Goal: Task Accomplishment & Management: Use online tool/utility

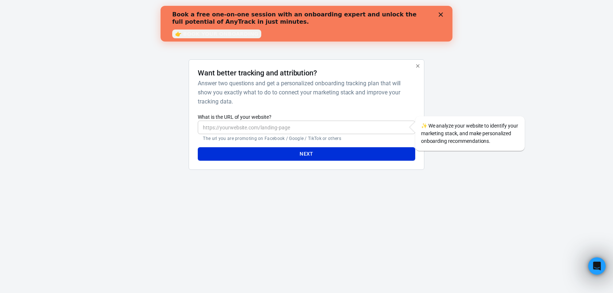
click at [440, 16] on icon "Close" at bounding box center [440, 14] width 4 height 4
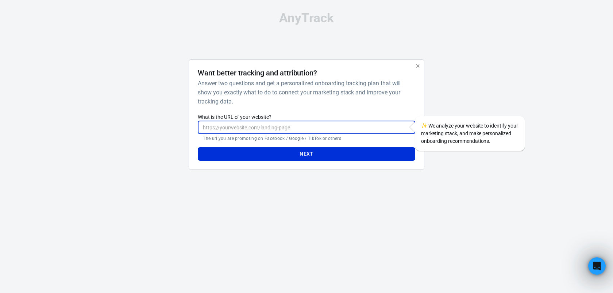
click at [228, 127] on input "What is the URL of your website?" at bounding box center [306, 127] width 217 height 13
type input "w"
type input "[URL][DOMAIN_NAME]"
click at [281, 150] on button "Next" at bounding box center [306, 153] width 217 height 13
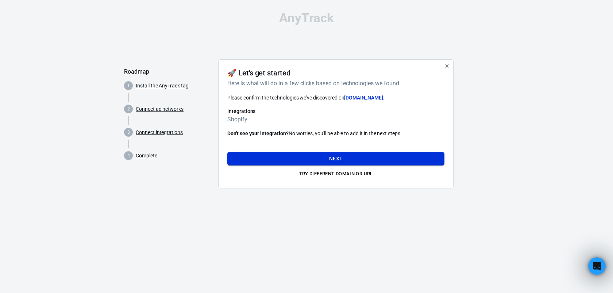
click at [359, 157] on button "Next" at bounding box center [335, 158] width 217 height 13
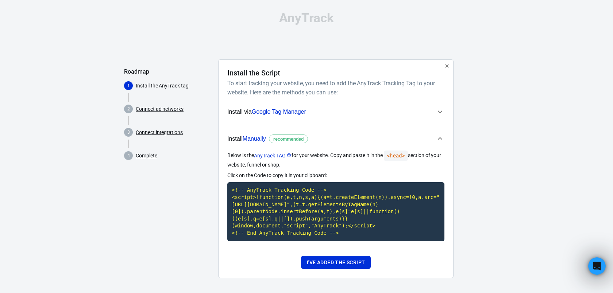
click at [438, 112] on icon "button" at bounding box center [440, 112] width 9 height 9
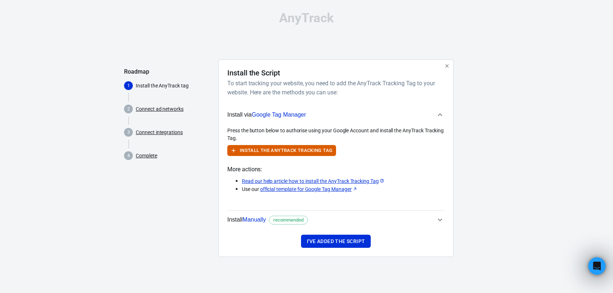
click at [440, 112] on icon "button" at bounding box center [440, 115] width 9 height 9
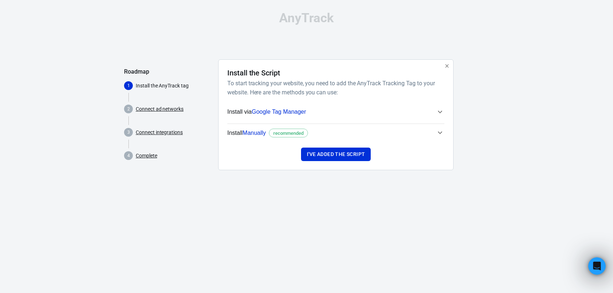
click at [439, 135] on icon "button" at bounding box center [440, 132] width 9 height 9
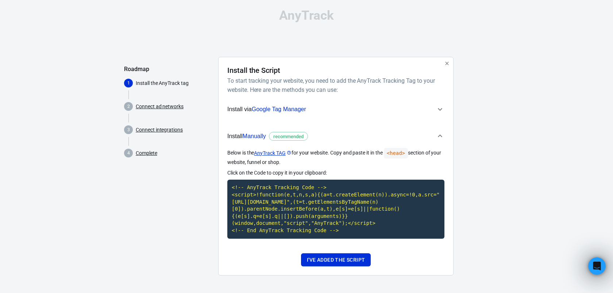
scroll to position [10, 0]
click at [322, 208] on code "<!-- AnyTrack Tracking Code --> <script>!function(e,t,n,s,a){(a=t.createElement…" at bounding box center [335, 209] width 217 height 59
click at [326, 259] on button "I've added the script" at bounding box center [336, 260] width 70 height 13
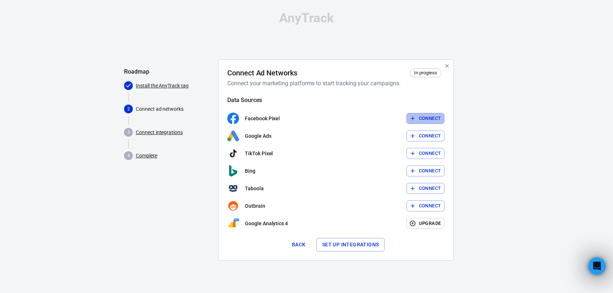
click at [425, 121] on button "Connect" at bounding box center [425, 118] width 38 height 11
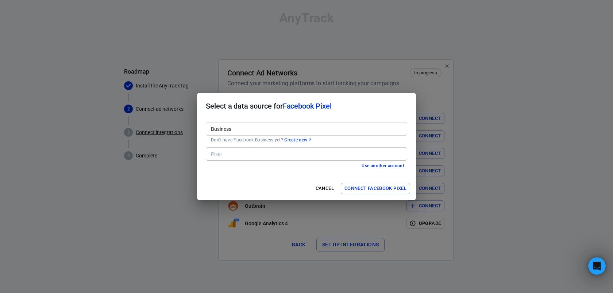
click at [339, 129] on input "Business" at bounding box center [306, 128] width 196 height 9
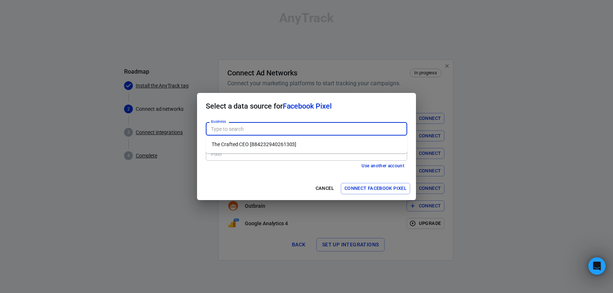
click at [318, 124] on div "Business" at bounding box center [306, 128] width 201 height 13
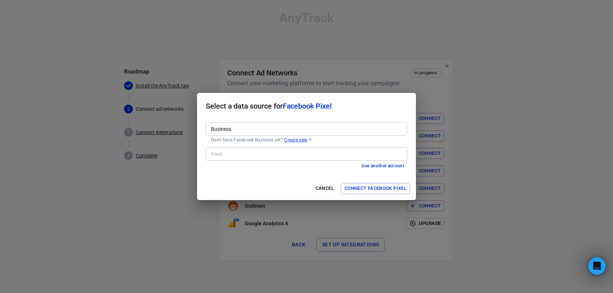
click at [370, 166] on button "Use another account" at bounding box center [383, 166] width 49 height 8
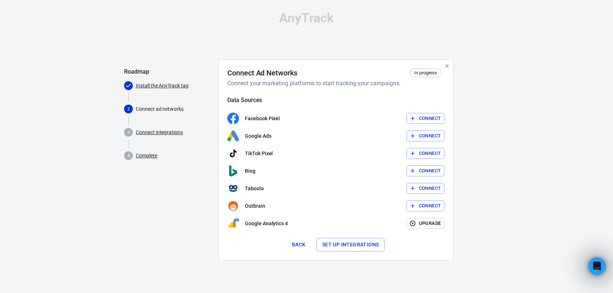
click at [422, 119] on button "Connect" at bounding box center [425, 118] width 38 height 11
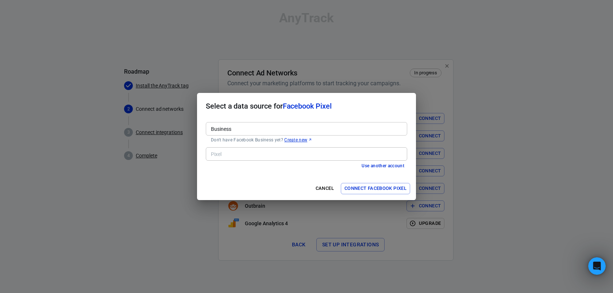
click at [341, 131] on input "Business" at bounding box center [306, 128] width 196 height 9
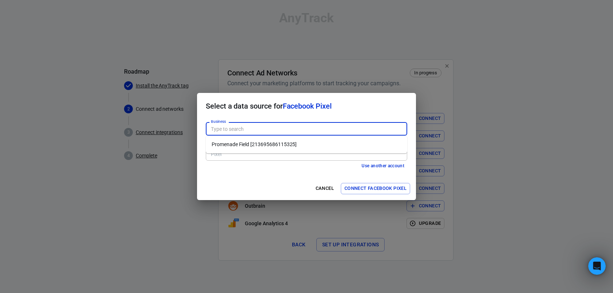
click at [286, 144] on li "Promenade Field [213695686115325]" at bounding box center [306, 145] width 201 height 12
type input "Promenade Field [213695686115325]"
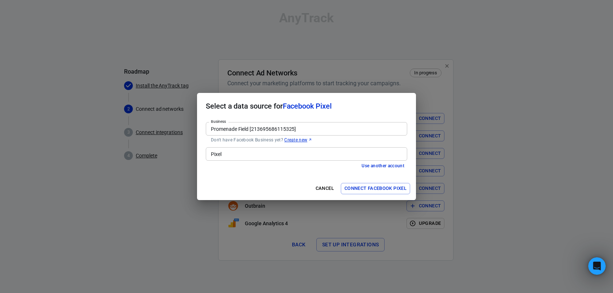
click at [257, 156] on input "Pixel" at bounding box center [306, 154] width 196 height 9
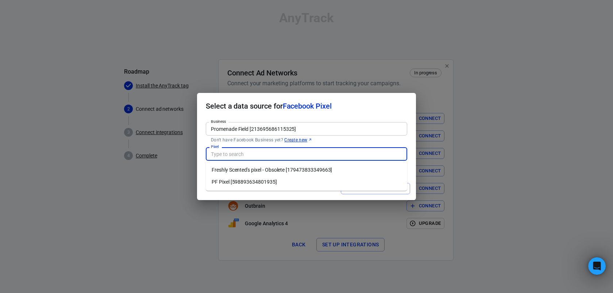
click at [241, 181] on li "PF Pixel [598893634801935]" at bounding box center [306, 182] width 201 height 12
type input "PF Pixel [598893634801935]"
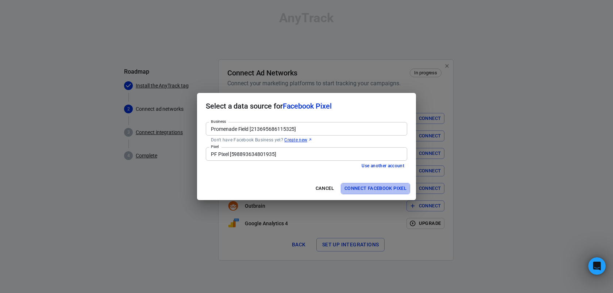
click at [370, 189] on button "Connect Facebook Pixel" at bounding box center [375, 188] width 69 height 11
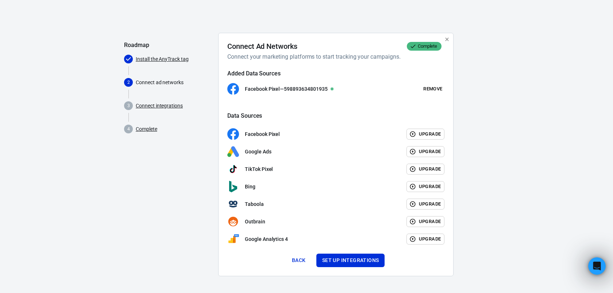
scroll to position [27, 0]
click at [343, 257] on button "Set up integrations" at bounding box center [350, 260] width 69 height 13
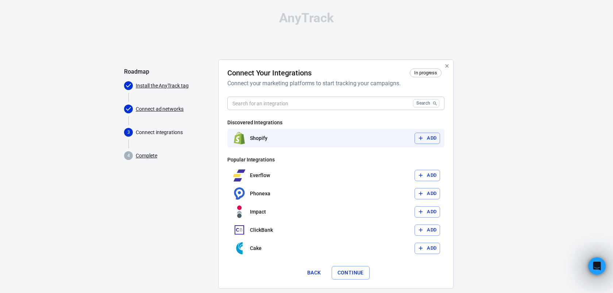
click at [432, 139] on button "Add" at bounding box center [427, 138] width 26 height 11
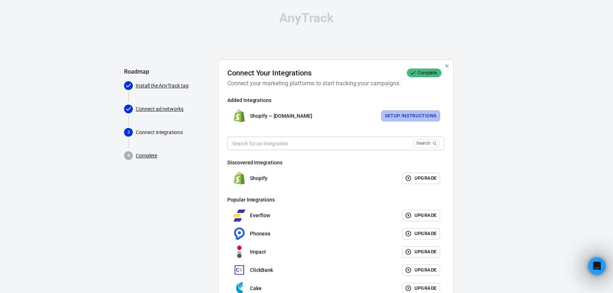
click at [402, 119] on button "Setup Instructions" at bounding box center [410, 116] width 59 height 11
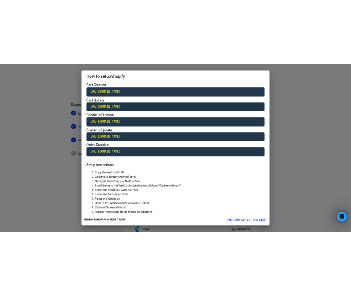
scroll to position [22, 0]
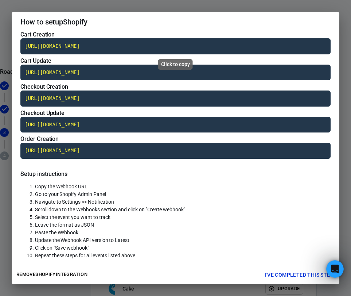
click at [74, 43] on code "[URL][DOMAIN_NAME]" at bounding box center [175, 46] width 310 height 16
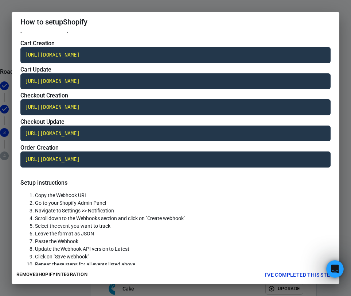
scroll to position [16, 0]
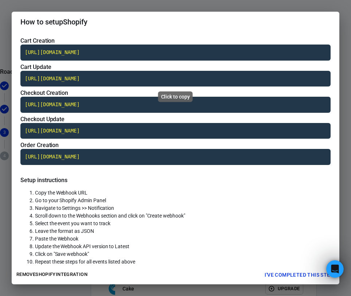
click at [84, 78] on code "[URL][DOMAIN_NAME]" at bounding box center [175, 79] width 310 height 16
click at [84, 101] on code "[URL][DOMAIN_NAME]" at bounding box center [175, 105] width 310 height 16
click at [64, 130] on code "[URL][DOMAIN_NAME]" at bounding box center [175, 131] width 310 height 16
click at [73, 155] on code "[URL][DOMAIN_NAME]" at bounding box center [175, 157] width 310 height 16
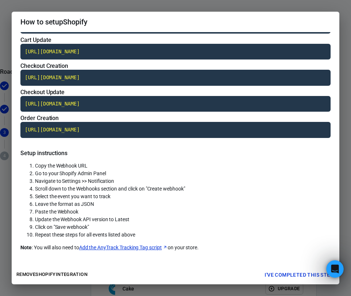
scroll to position [47, 0]
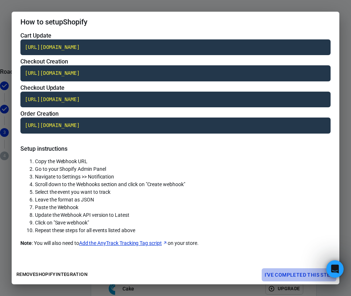
click at [291, 276] on button "I've completed this step" at bounding box center [299, 274] width 75 height 13
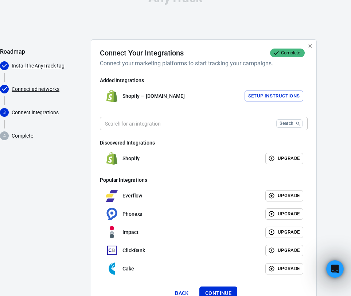
scroll to position [50, 0]
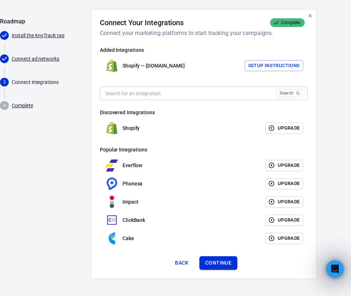
click at [220, 264] on button "Continue" at bounding box center [219, 262] width 38 height 13
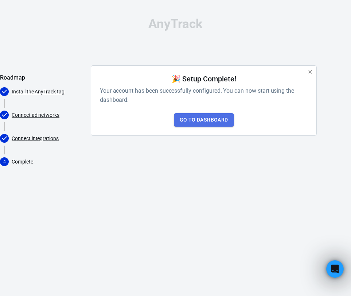
click at [214, 118] on link "Go to Dashboard" at bounding box center [204, 119] width 60 height 13
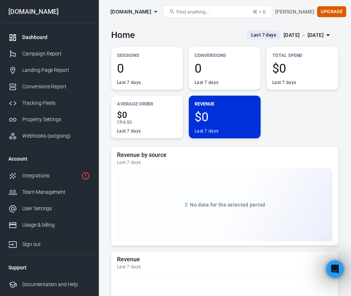
click at [256, 37] on span "Last 7 days" at bounding box center [263, 34] width 31 height 7
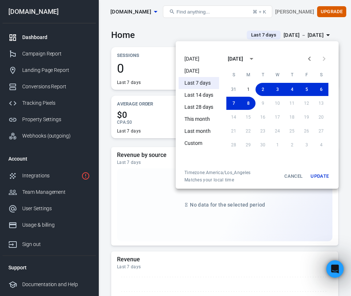
click at [204, 61] on li "[DATE]" at bounding box center [199, 59] width 40 height 12
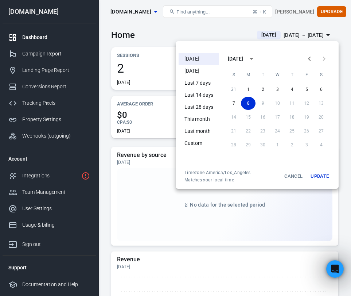
click at [320, 180] on button "Update" at bounding box center [319, 176] width 23 height 13
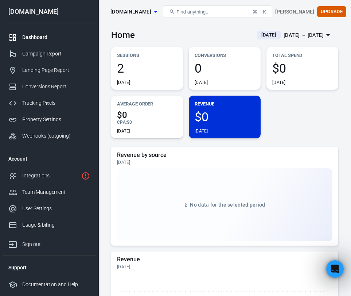
click at [179, 32] on div "Home [DATE] [DATE] － [DATE]" at bounding box center [224, 32] width 227 height 18
click at [32, 57] on div "Campaign Report" at bounding box center [56, 54] width 68 height 8
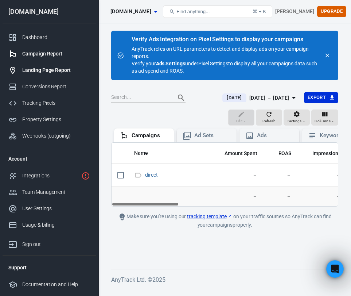
click at [42, 68] on div "Landing Page Report" at bounding box center [56, 70] width 68 height 8
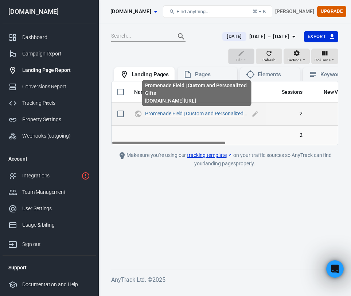
click at [232, 115] on link "Promenade Field | Custom and Personalized Gifts" at bounding box center [200, 114] width 111 height 6
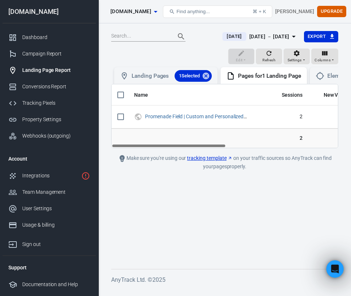
drag, startPoint x: 195, startPoint y: 147, endPoint x: 173, endPoint y: 153, distance: 23.3
click at [173, 153] on main "[DATE] [DATE] － [DATE] Export Edit Refresh Settings Columns Landing Pages 1 Sel…" at bounding box center [224, 144] width 227 height 227
click at [176, 209] on main "[DATE] [DATE] － [DATE] Export Edit Refresh Settings Columns Landing Pages 1 Sel…" at bounding box center [224, 144] width 227 height 227
click at [48, 87] on div "Conversions Report" at bounding box center [56, 87] width 68 height 8
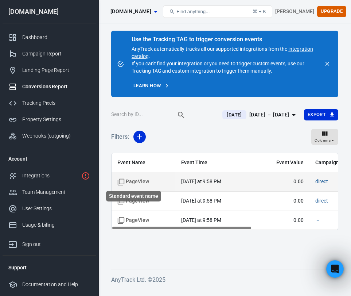
click at [139, 182] on span "PageView" at bounding box center [133, 181] width 32 height 7
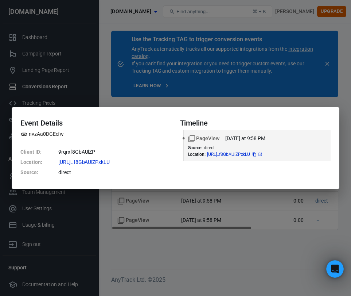
click at [262, 155] on icon at bounding box center [260, 154] width 3 height 3
click at [338, 105] on div "Event Details nvzAa0DGEcfw Client ID : 9rqrxf8GbAUlZP Location : [URL]..f8GbAUl…" at bounding box center [175, 148] width 351 height 296
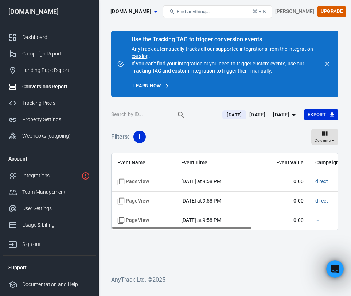
click at [211, 140] on div "Filters: Columns" at bounding box center [224, 140] width 227 height 26
click at [45, 177] on div "Integrations" at bounding box center [50, 176] width 56 height 8
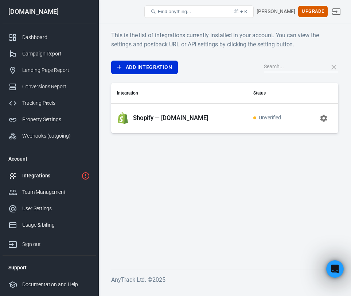
click at [277, 116] on span "Unverified" at bounding box center [268, 118] width 28 height 6
click at [322, 118] on icon "button" at bounding box center [324, 118] width 7 height 7
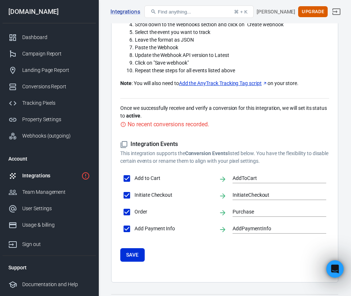
scroll to position [297, 0]
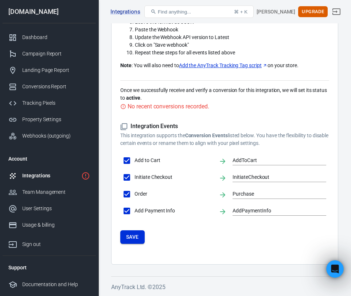
click at [139, 237] on button "Save" at bounding box center [132, 236] width 24 height 13
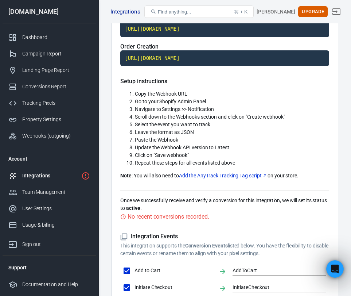
scroll to position [0, 0]
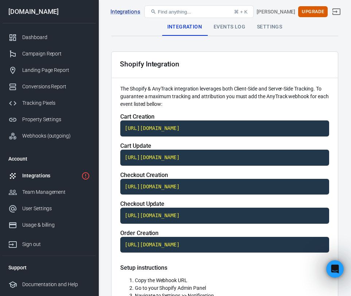
click at [225, 27] on div "Events Log" at bounding box center [229, 27] width 43 height 18
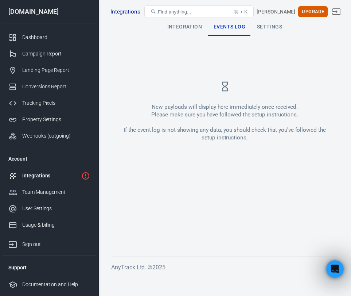
click at [193, 28] on div "Integration" at bounding box center [185, 27] width 46 height 18
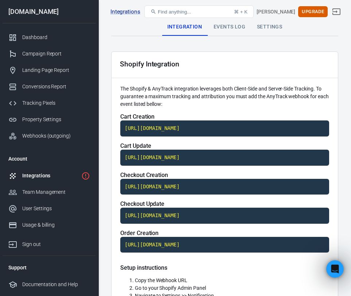
click at [226, 26] on div "Events Log" at bounding box center [229, 27] width 43 height 18
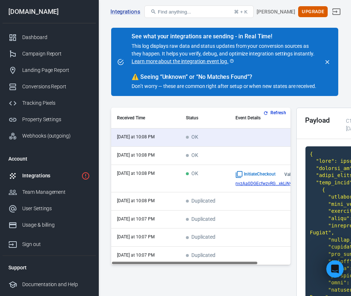
scroll to position [23, 0]
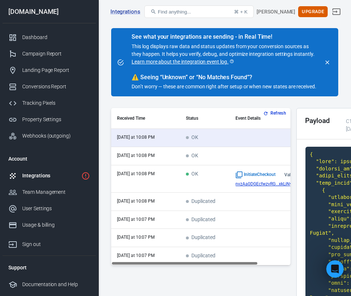
click at [244, 119] on th "Event Details" at bounding box center [280, 118] width 100 height 21
click at [279, 112] on button "Refresh" at bounding box center [275, 113] width 27 height 8
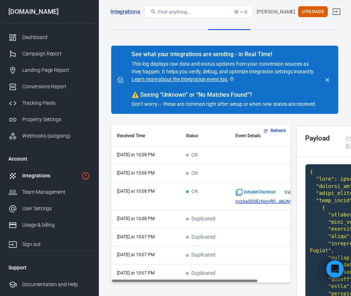
scroll to position [0, 0]
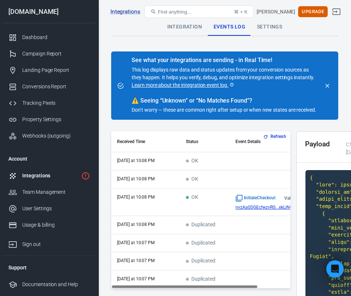
click at [136, 164] on td "[DATE] at 10:08 PM" at bounding box center [145, 161] width 69 height 18
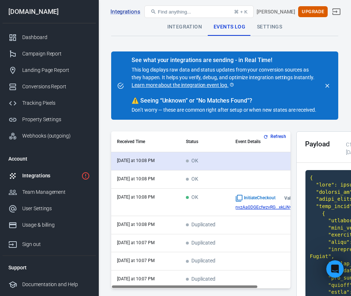
click at [142, 161] on time "[DATE] at 10:08 PM" at bounding box center [136, 160] width 38 height 5
click at [237, 156] on td "scrollable content" at bounding box center [280, 161] width 100 height 18
click at [252, 158] on td "scrollable content" at bounding box center [280, 161] width 100 height 18
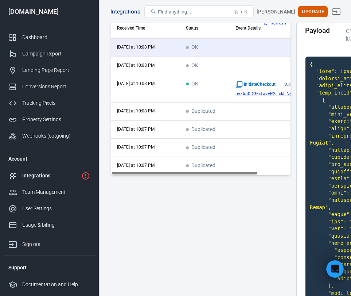
scroll to position [116, 0]
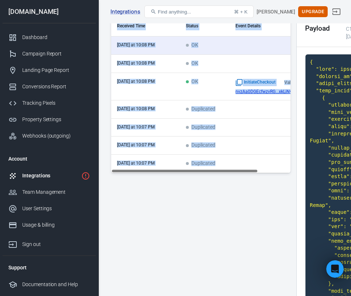
drag, startPoint x: 214, startPoint y: 167, endPoint x: 252, endPoint y: 171, distance: 37.7
click at [252, 171] on tr "[DATE] at 10:07 PM Duplicated" at bounding box center [220, 164] width 219 height 18
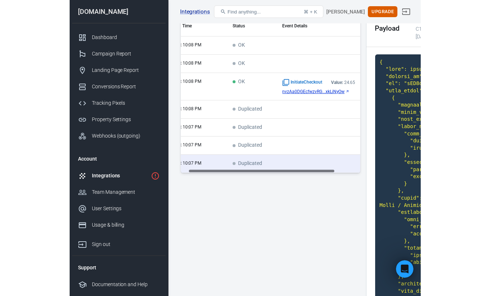
scroll to position [0, 39]
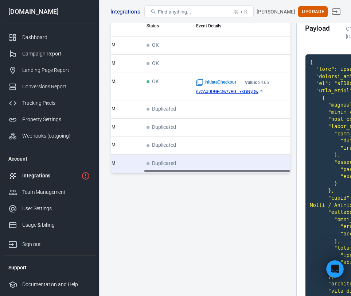
drag, startPoint x: 245, startPoint y: 171, endPoint x: 284, endPoint y: 171, distance: 39.0
click at [284, 171] on div "Received Time Status Event Details [DATE] at 10:08 PM OK [DATE] at 10:08 PM OK …" at bounding box center [200, 94] width 179 height 157
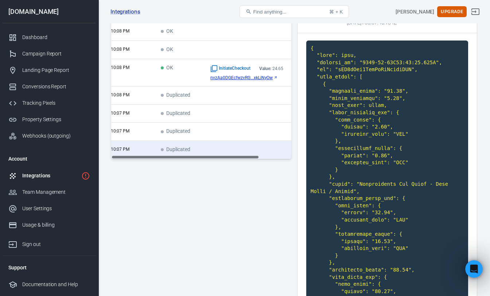
scroll to position [0, 0]
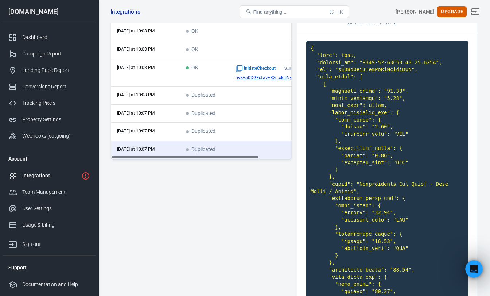
drag, startPoint x: 217, startPoint y: 156, endPoint x: 127, endPoint y: 155, distance: 90.1
click at [127, 155] on div "Received Time Status Event Details [DATE] at 10:08 PM OK [DATE] at 10:08 PM OK …" at bounding box center [201, 80] width 180 height 157
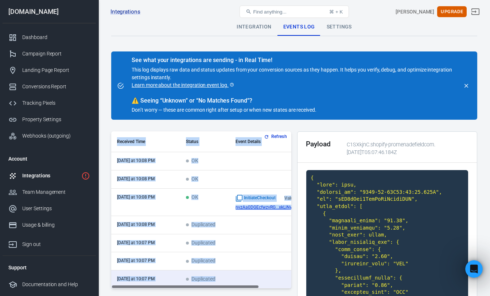
click at [255, 30] on div "Integration" at bounding box center [254, 27] width 46 height 18
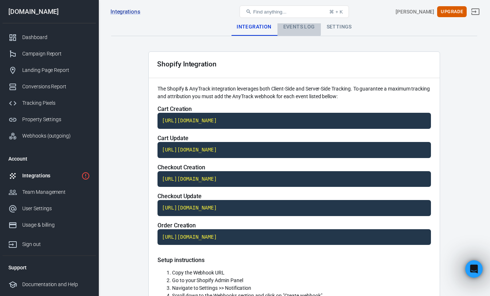
click at [292, 24] on div "Events Log" at bounding box center [299, 27] width 43 height 18
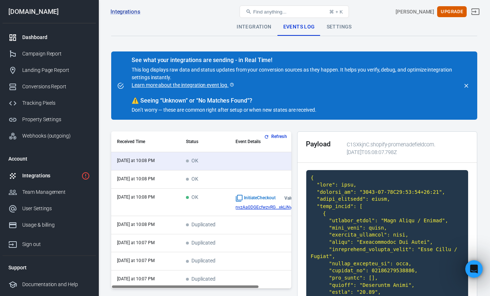
click at [40, 32] on link "Dashboard" at bounding box center [49, 37] width 93 height 16
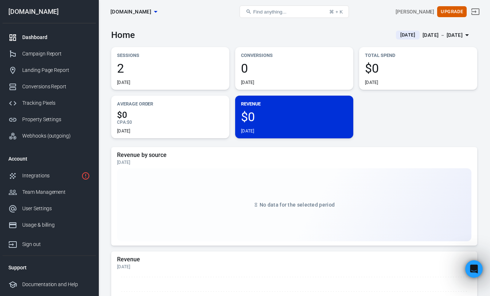
click at [229, 35] on div "Home [DATE] [DATE] － [DATE]" at bounding box center [294, 32] width 366 height 18
click at [40, 67] on div "Landing Page Report" at bounding box center [56, 70] width 68 height 8
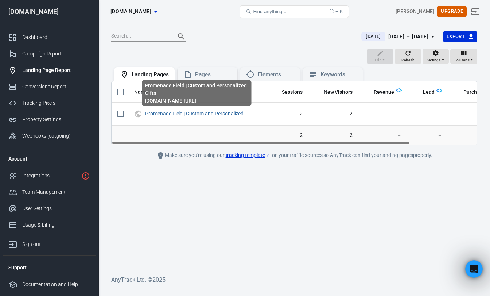
click at [175, 111] on div "Promenade Field | Custom and Personalized Gifts [DOMAIN_NAME][URL]" at bounding box center [197, 96] width 111 height 32
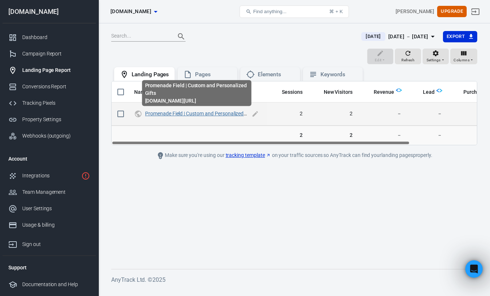
click at [178, 114] on link "Promenade Field | Custom and Personalized Gifts" at bounding box center [200, 114] width 111 height 6
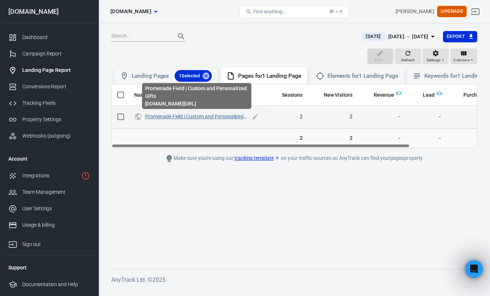
click at [183, 117] on link "Promenade Field | Custom and Personalized Gifts" at bounding box center [200, 116] width 111 height 6
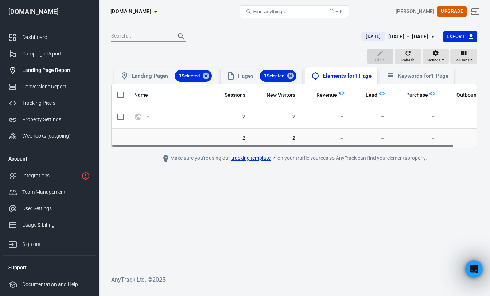
click at [333, 77] on div "Elements for 1 Page" at bounding box center [347, 76] width 49 height 8
click at [394, 76] on icon at bounding box center [391, 75] width 6 height 5
click at [350, 74] on div "Elements for 1 Page" at bounding box center [347, 76] width 49 height 8
click at [136, 80] on div "Landing Pages 1 Selected" at bounding box center [172, 76] width 80 height 12
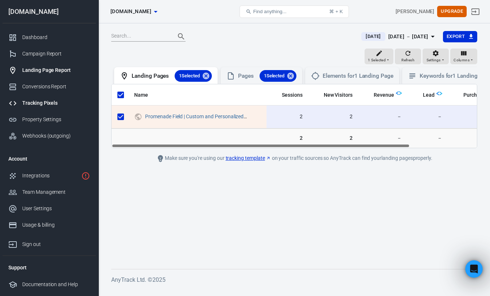
click at [42, 103] on div "Tracking Pixels" at bounding box center [56, 103] width 68 height 8
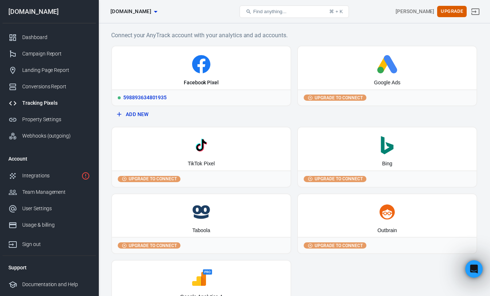
click at [223, 76] on div "Facebook Pixel" at bounding box center [201, 67] width 179 height 43
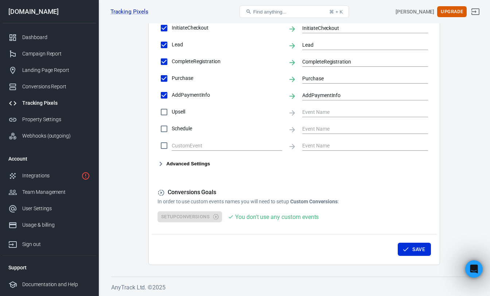
scroll to position [348, 0]
click at [405, 246] on icon "button" at bounding box center [405, 248] width 7 height 7
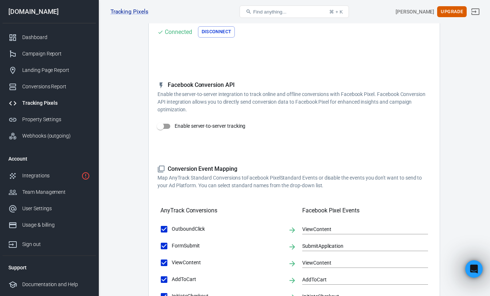
scroll to position [0, 0]
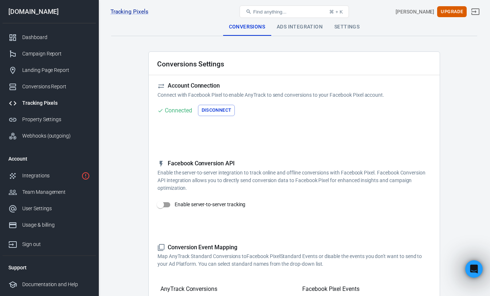
click at [302, 27] on div "Ads Integration" at bounding box center [300, 27] width 58 height 18
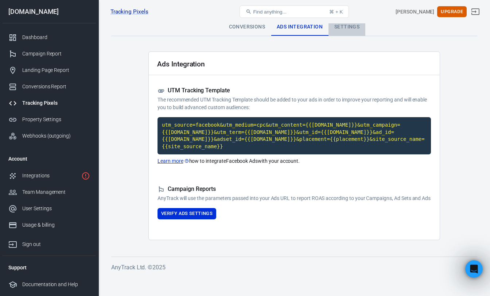
click at [349, 26] on div "Settings" at bounding box center [347, 27] width 37 height 18
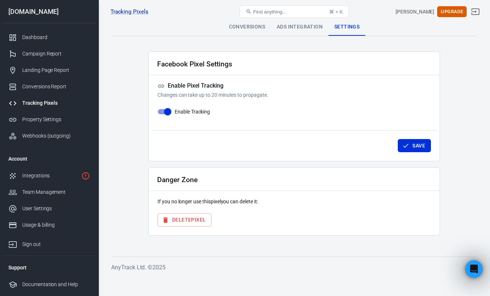
click at [249, 29] on div "Conversions" at bounding box center [247, 27] width 48 height 18
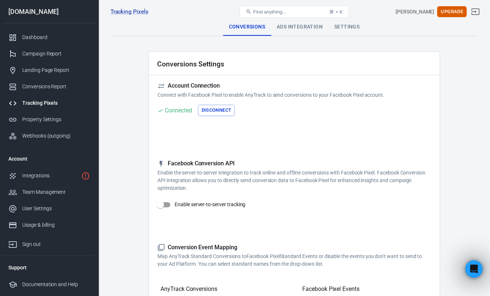
click at [164, 204] on input "Enable server-to-server tracking" at bounding box center [161, 205] width 42 height 14
checkbox input "false"
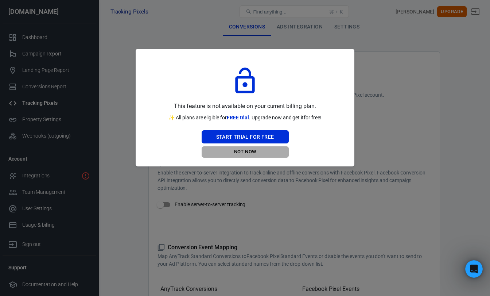
click at [248, 155] on button "Not Now" at bounding box center [245, 151] width 87 height 11
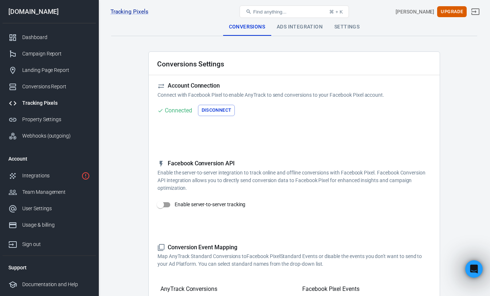
click at [286, 27] on div "Ads Integration" at bounding box center [300, 27] width 58 height 18
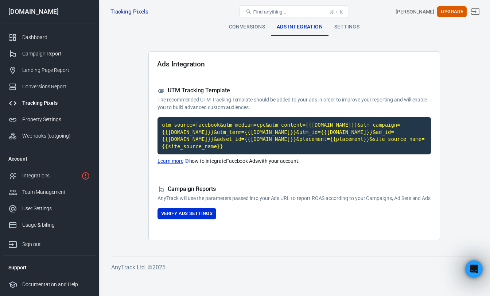
click at [345, 29] on div "Settings" at bounding box center [347, 27] width 37 height 18
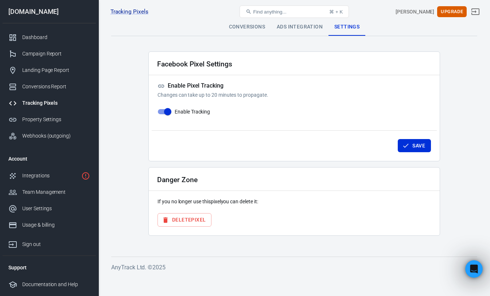
click at [302, 28] on div "Ads Integration" at bounding box center [300, 27] width 58 height 18
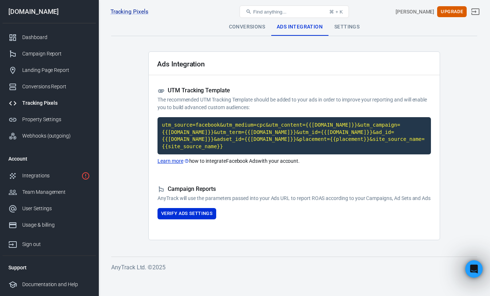
click at [246, 26] on div "Conversions" at bounding box center [247, 27] width 48 height 18
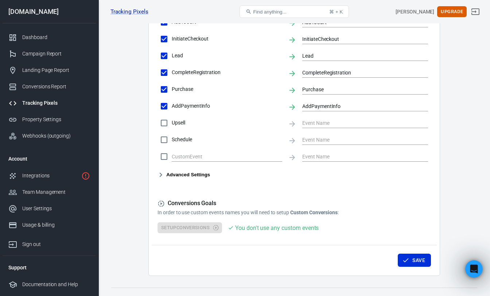
scroll to position [337, 0]
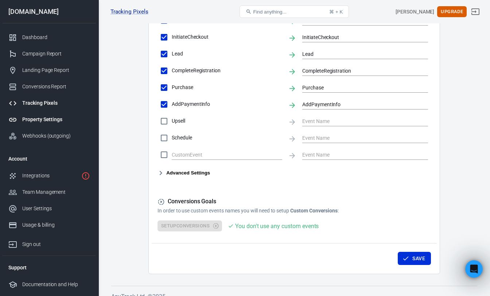
click at [39, 121] on div "Property Settings" at bounding box center [56, 120] width 68 height 8
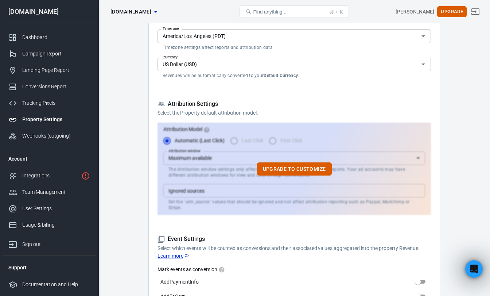
scroll to position [142, 0]
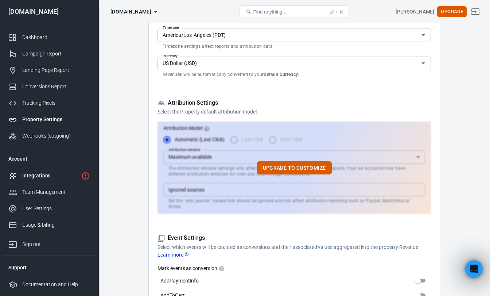
click at [33, 178] on div "Integrations" at bounding box center [50, 176] width 56 height 8
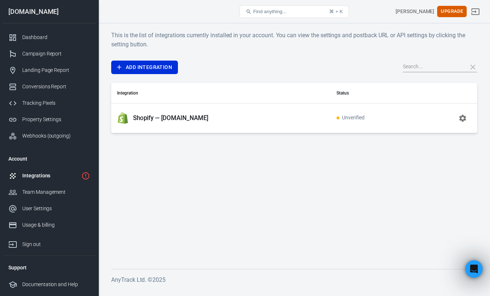
click at [162, 120] on p "Shopify — [DOMAIN_NAME]" at bounding box center [171, 118] width 76 height 8
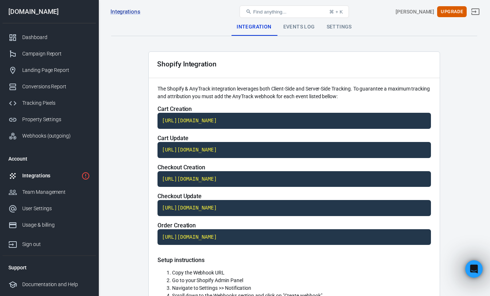
click at [300, 28] on div "Events Log" at bounding box center [299, 27] width 43 height 18
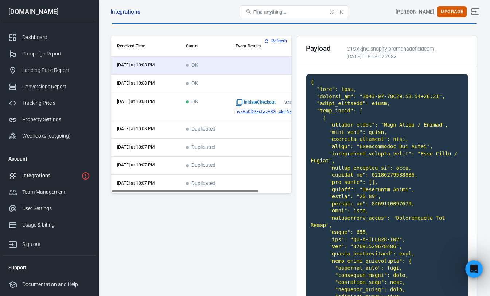
drag, startPoint x: 235, startPoint y: 191, endPoint x: 217, endPoint y: 188, distance: 18.1
click at [217, 188] on div "Refresh Received Time Status Event Details [DATE] at 10:08 PM OK [DATE] at 10:0…" at bounding box center [201, 114] width 180 height 157
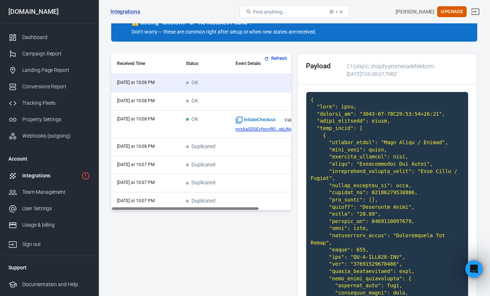
scroll to position [73, 0]
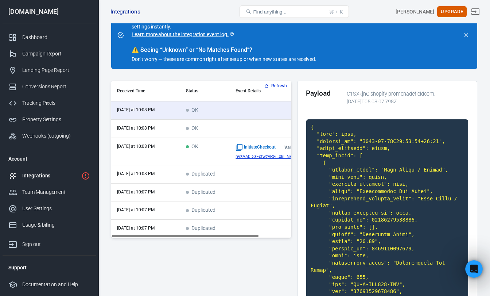
scroll to position [0, 0]
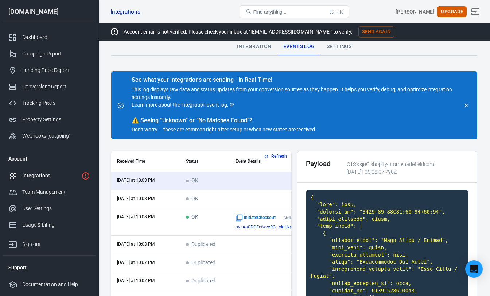
scroll to position [3, 0]
click at [252, 50] on div "Integration" at bounding box center [254, 47] width 46 height 18
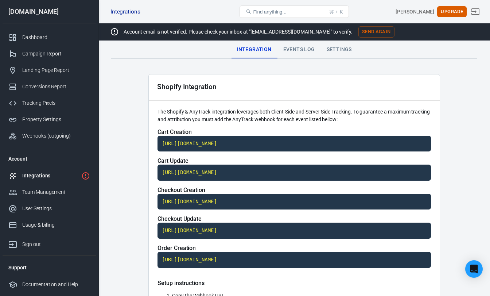
click at [292, 51] on div "Events Log" at bounding box center [299, 50] width 43 height 18
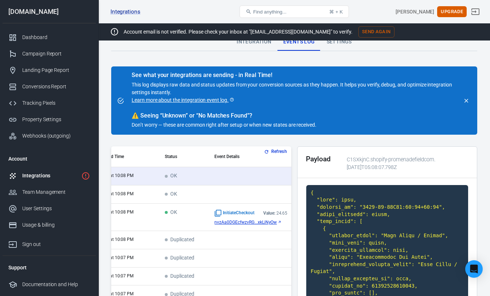
scroll to position [0, 39]
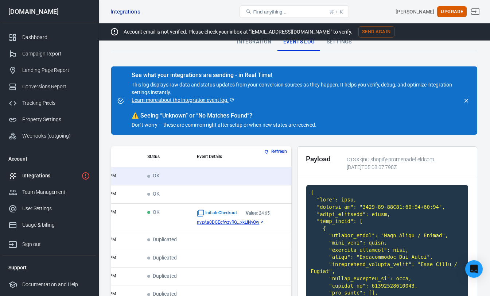
click at [232, 223] on span "nvzAa0DGEcfwzvRG...xkLiNyOw" at bounding box center [228, 222] width 62 height 5
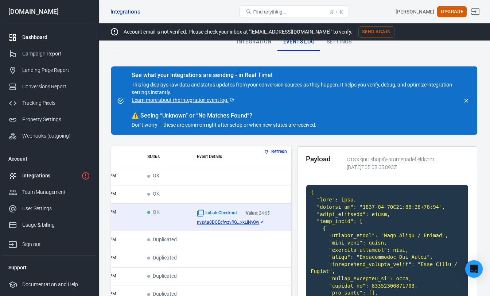
click at [49, 38] on div "Dashboard" at bounding box center [56, 38] width 68 height 8
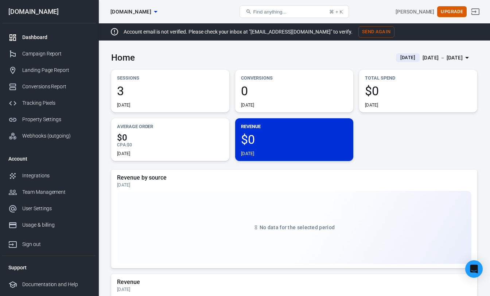
click at [407, 151] on div "Sessions 3 Today Conversions 0 Today Total Spend $0 Today Average Order $0 CPA …" at bounding box center [294, 115] width 366 height 91
click at [164, 91] on span "3" at bounding box center [170, 91] width 107 height 12
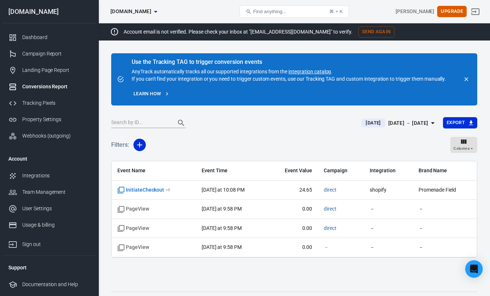
scroll to position [8, 0]
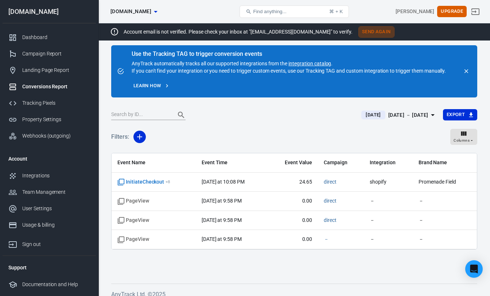
click at [359, 33] on button "Send Again" at bounding box center [377, 31] width 36 height 11
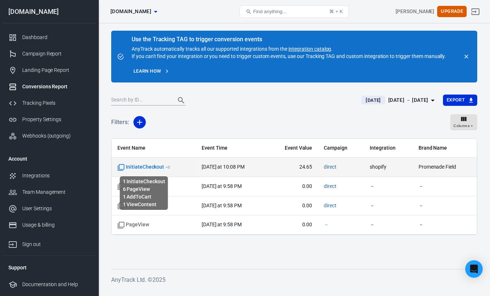
click at [149, 166] on span "InitiateCheckout + 8" at bounding box center [143, 166] width 53 height 7
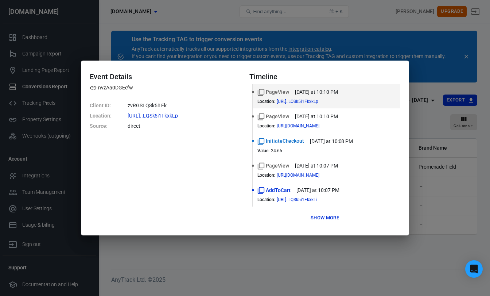
click at [423, 193] on div "Event Details nvzAa0DGEcfw Client ID : zvRGSLQSk5i1Fk Location : https://www.pr…" at bounding box center [245, 148] width 490 height 296
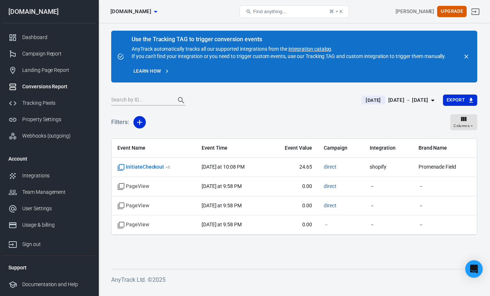
click at [278, 117] on div "Filters: Columns" at bounding box center [294, 125] width 366 height 26
click at [34, 37] on div "Dashboard" at bounding box center [56, 38] width 68 height 8
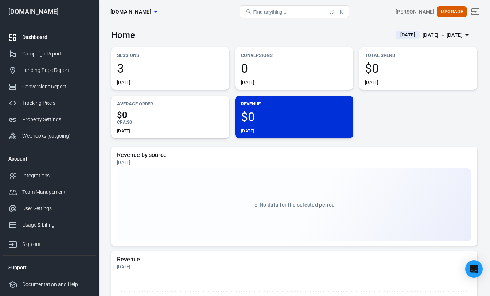
click at [326, 39] on div "Home [DATE] [DATE] － [DATE]" at bounding box center [294, 32] width 366 height 18
click at [165, 70] on span "3" at bounding box center [170, 68] width 107 height 12
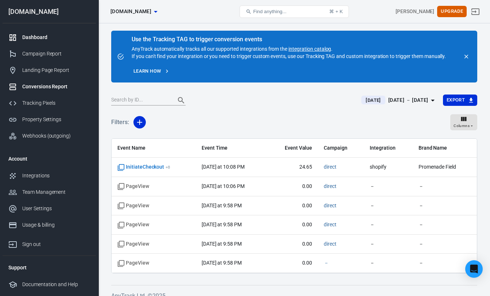
click at [46, 41] on link "Dashboard" at bounding box center [49, 37] width 93 height 16
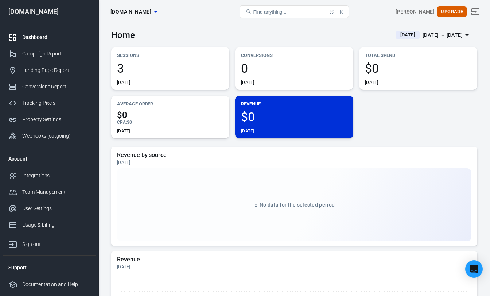
click at [407, 127] on div "Sessions 3 Today Conversions 0 Today Total Spend $0 Today Average Order $0 CPA …" at bounding box center [294, 92] width 366 height 91
click at [142, 73] on span "3" at bounding box center [170, 68] width 107 height 12
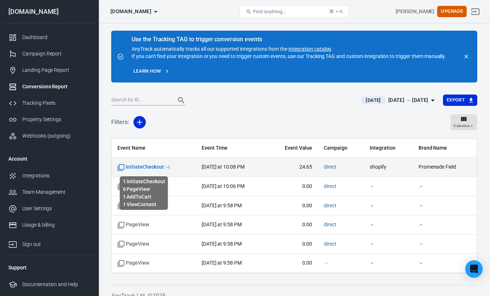
click at [159, 167] on span "InitiateCheckout + 8" at bounding box center [143, 166] width 53 height 7
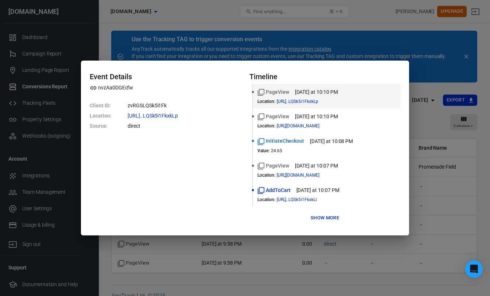
click at [321, 219] on button "Show more" at bounding box center [325, 217] width 32 height 11
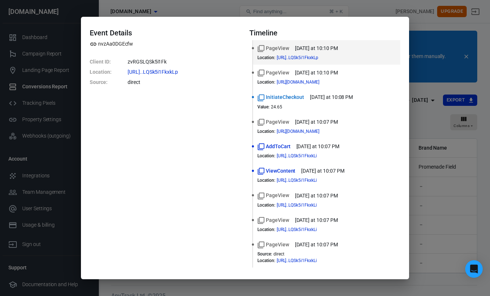
click at [429, 43] on div "Event Details nvzAa0DGEcfw Client ID : zvRGSLQSk5i1Fk Location : https://www.pr…" at bounding box center [245, 148] width 490 height 296
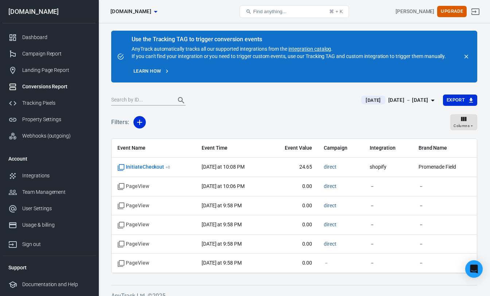
click at [222, 112] on div "Filters: Columns" at bounding box center [294, 125] width 366 height 26
click at [26, 36] on div "Dashboard" at bounding box center [56, 38] width 68 height 8
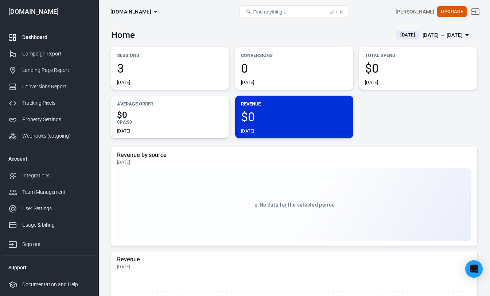
click at [411, 119] on div "Sessions 3 Today Conversions 0 Today Total Spend $0 Today Average Order $0 CPA …" at bounding box center [294, 92] width 366 height 91
click at [170, 66] on span "3" at bounding box center [170, 68] width 107 height 12
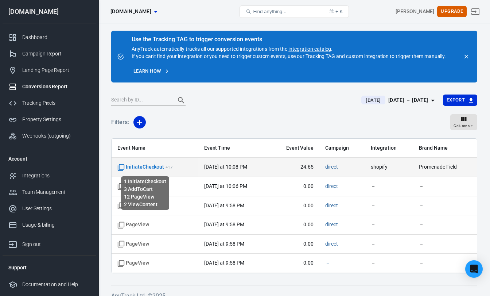
click at [158, 167] on span "InitiateCheckout + 17" at bounding box center [144, 166] width 55 height 7
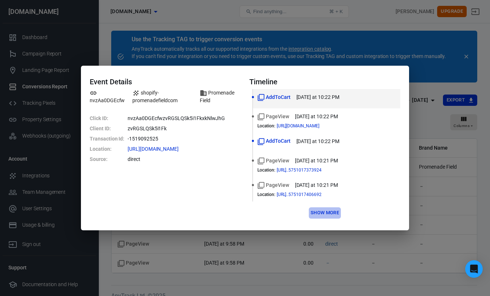
click at [327, 213] on button "Show more" at bounding box center [325, 212] width 32 height 11
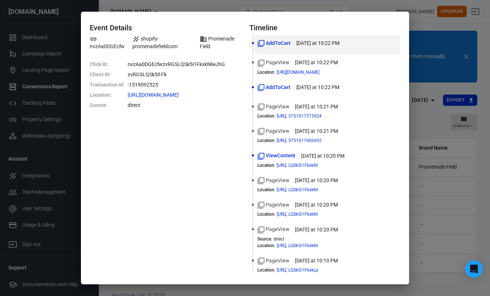
click at [379, 8] on div "Event Details nvzAa0DGEcfw shopify-promenadefieldcom Promenade Field Click ID :…" at bounding box center [245, 148] width 490 height 296
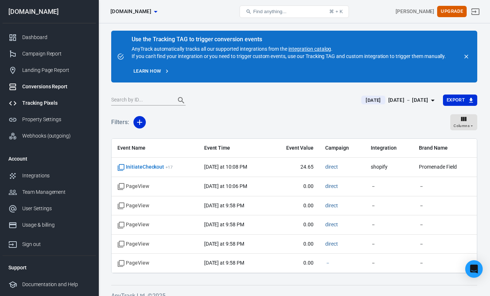
click at [62, 98] on link "Tracking Pixels" at bounding box center [49, 103] width 93 height 16
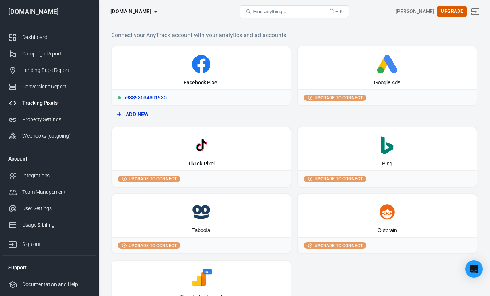
click at [181, 86] on div "Facebook Pixel" at bounding box center [201, 67] width 179 height 43
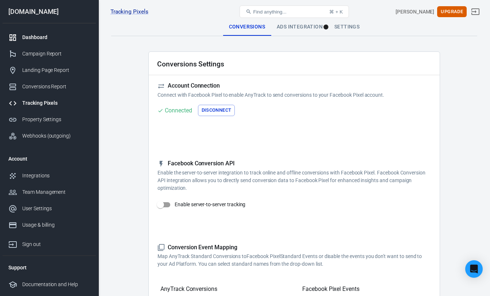
click at [32, 34] on div "Dashboard" at bounding box center [56, 38] width 68 height 8
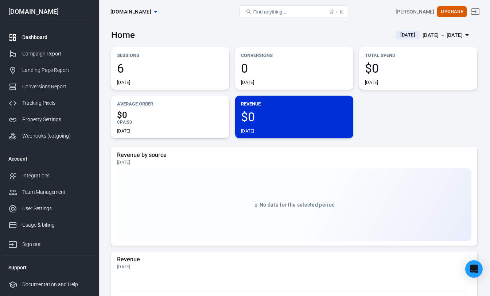
click at [178, 69] on span "6" at bounding box center [170, 68] width 107 height 12
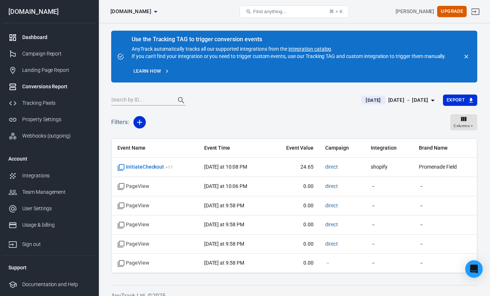
click at [45, 38] on div "Dashboard" at bounding box center [56, 38] width 68 height 8
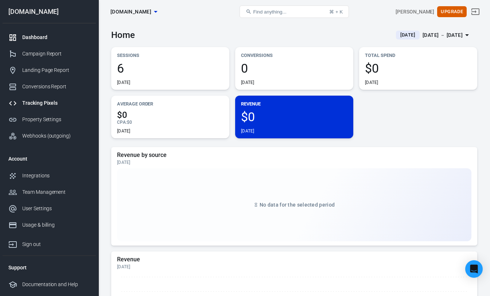
click at [39, 104] on div "Tracking Pixels" at bounding box center [56, 103] width 68 height 8
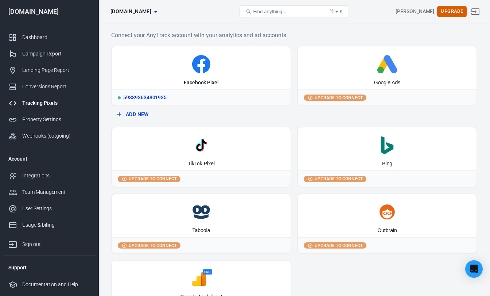
click at [198, 65] on icon at bounding box center [202, 66] width 8 height 15
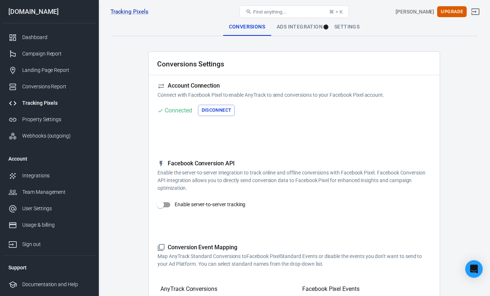
click at [304, 30] on div "Ads Integration" at bounding box center [300, 27] width 58 height 18
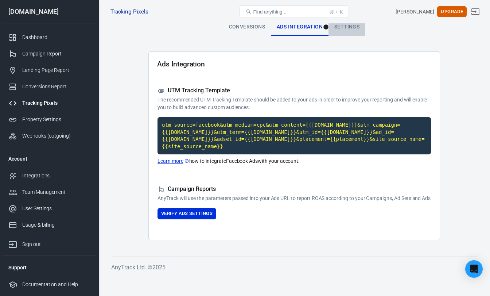
click at [345, 31] on div "Settings" at bounding box center [347, 27] width 37 height 18
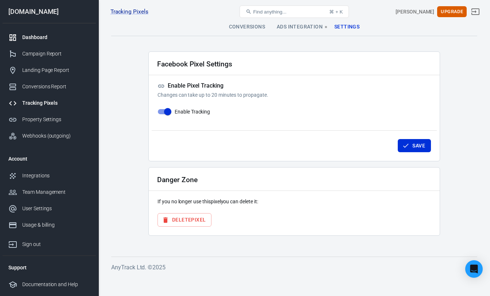
click at [36, 37] on div "Dashboard" at bounding box center [56, 38] width 68 height 8
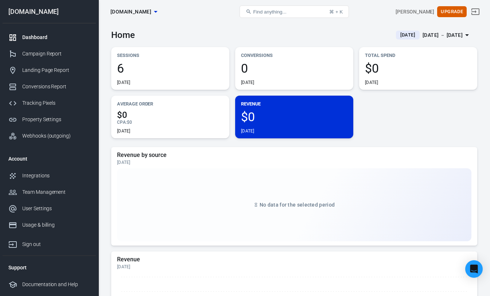
click at [404, 123] on div "Sessions 6 Today Conversions 0 Today Total Spend $0 Today Average Order $0 CPA …" at bounding box center [294, 92] width 366 height 91
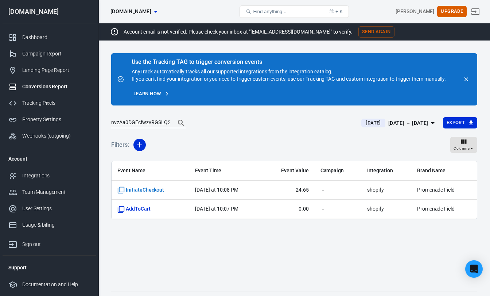
click at [151, 9] on span "[DOMAIN_NAME]" at bounding box center [131, 11] width 41 height 9
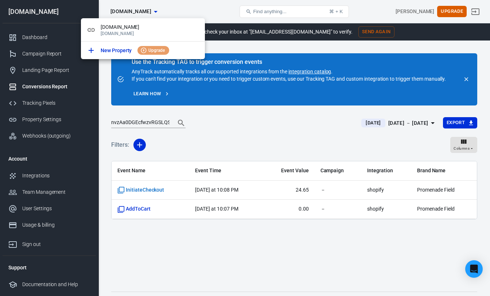
click at [226, 242] on div at bounding box center [245, 148] width 490 height 296
